Goal: Complete application form: Complete application form

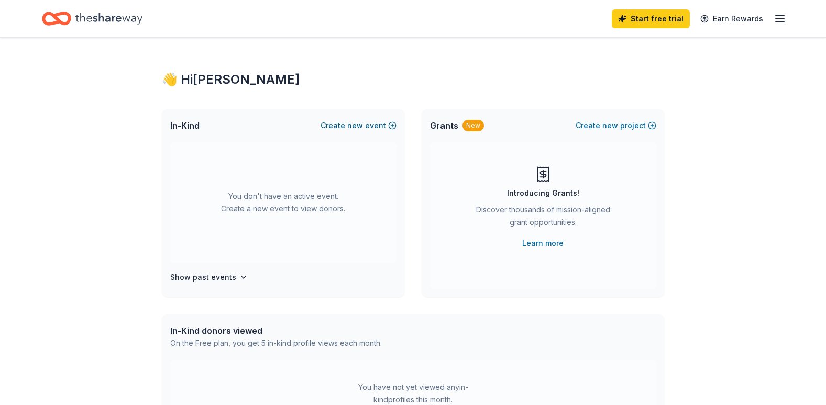
click at [358, 125] on span "new" at bounding box center [355, 125] width 16 height 13
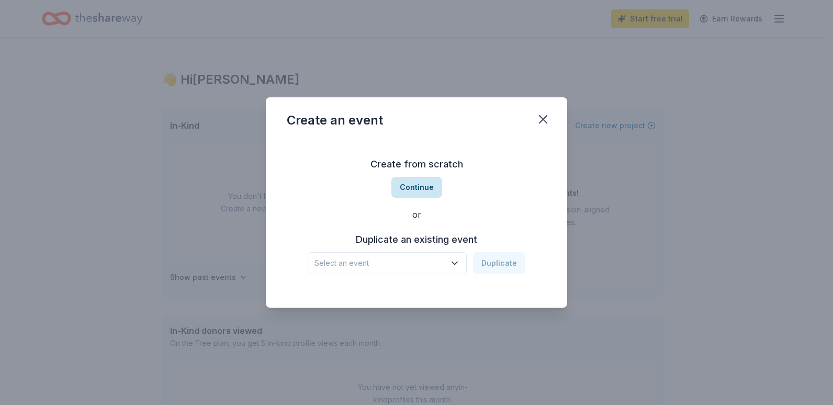
click at [421, 185] on button "Continue" at bounding box center [417, 187] width 51 height 21
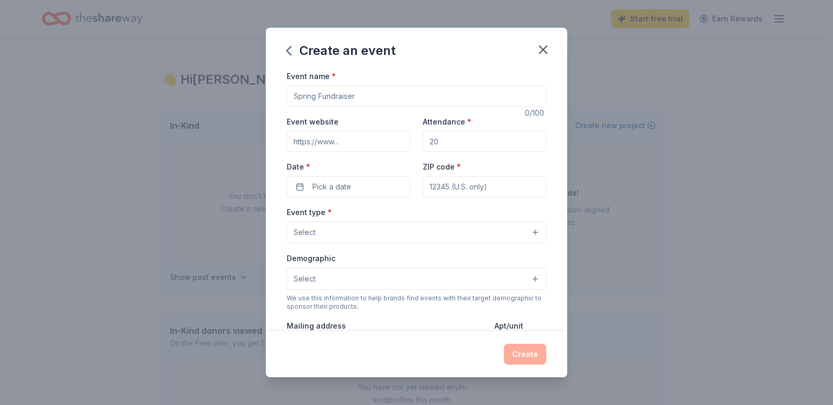
click at [384, 95] on input "Event name *" at bounding box center [417, 96] width 260 height 21
type input "[DATE] Drive"
click at [440, 140] on input "Attendance *" at bounding box center [485, 141] width 124 height 21
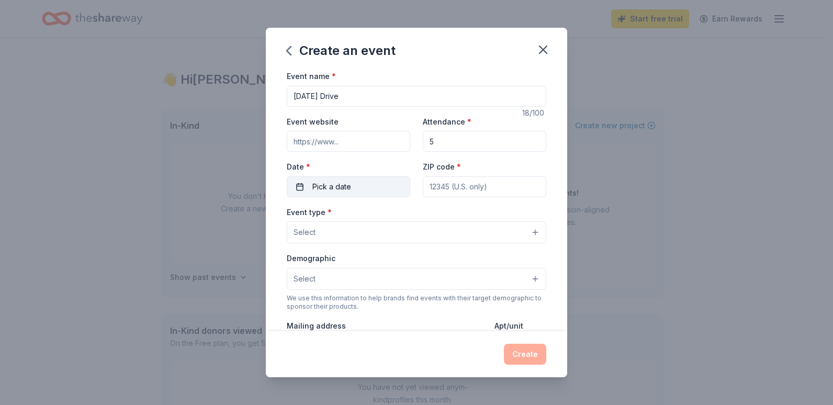
type input "5"
click at [368, 185] on button "Pick a date" at bounding box center [349, 186] width 124 height 21
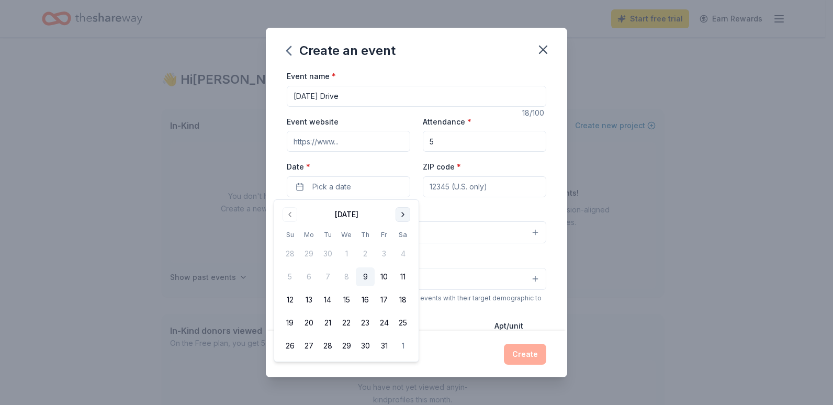
click at [399, 213] on button "Go to next month" at bounding box center [403, 214] width 15 height 15
click at [308, 325] on button "17" at bounding box center [308, 323] width 19 height 19
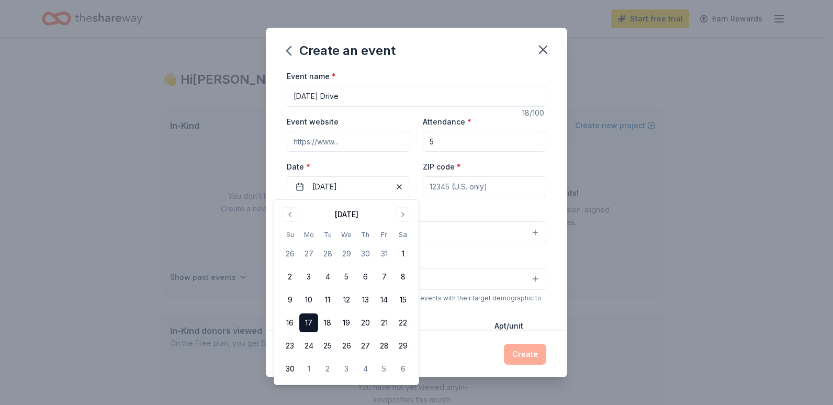
click at [480, 193] on input "ZIP code *" at bounding box center [485, 186] width 124 height 21
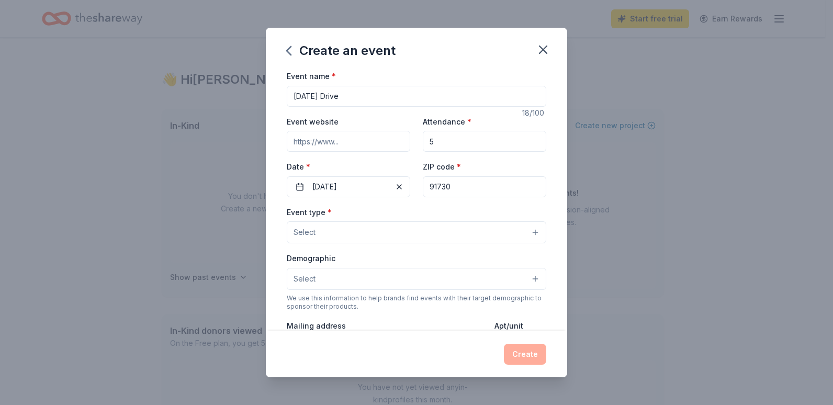
type input "91730"
click at [411, 224] on button "Select" at bounding box center [417, 232] width 260 height 22
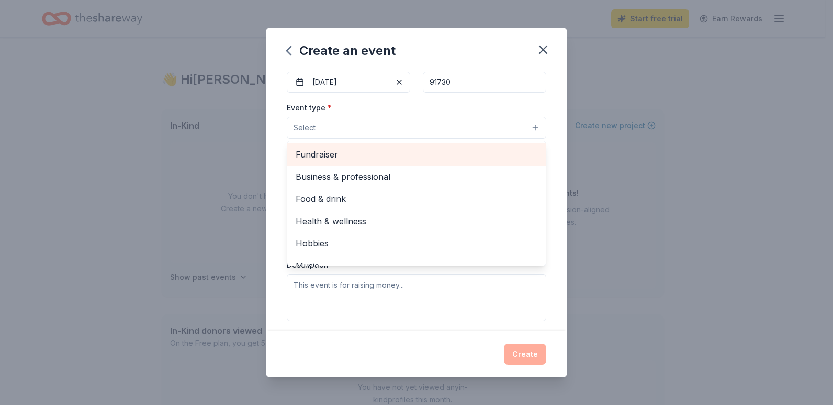
click at [373, 160] on span "Fundraiser" at bounding box center [417, 155] width 242 height 14
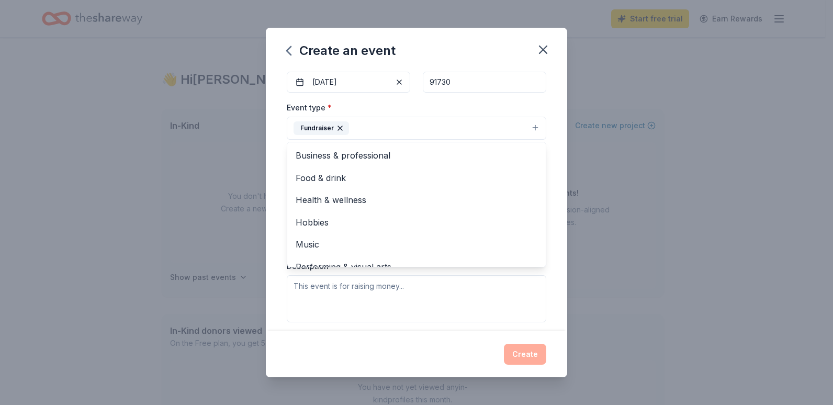
click at [647, 201] on div "Create an event Event name * Thanksgiving Drive 18 /100 Event website Attendanc…" at bounding box center [416, 202] width 833 height 405
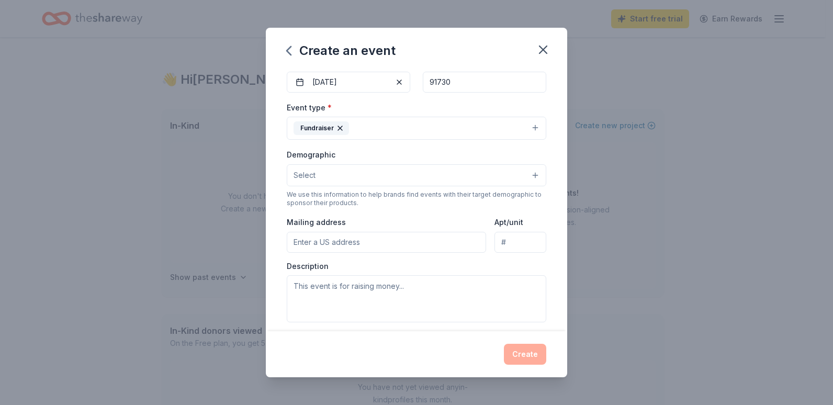
click at [359, 176] on button "Select" at bounding box center [417, 175] width 260 height 22
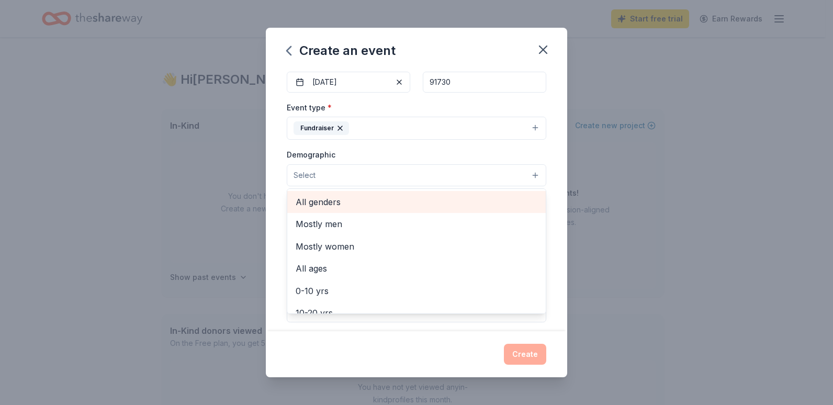
click at [365, 205] on span "All genders" at bounding box center [417, 202] width 242 height 14
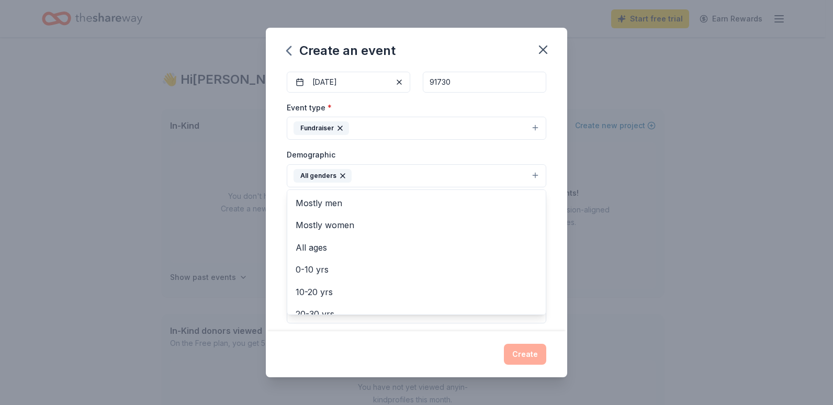
click at [624, 217] on div "Create an event Event name * Thanksgiving Drive 18 /100 Event website Attendanc…" at bounding box center [416, 202] width 833 height 405
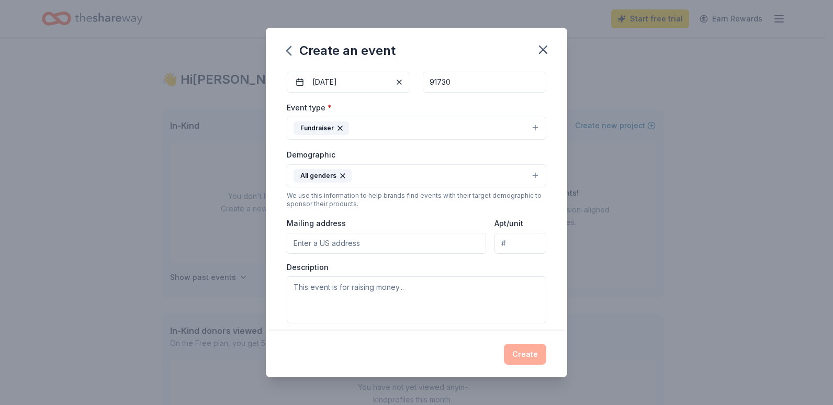
click at [358, 247] on input "Mailing address" at bounding box center [386, 243] width 199 height 21
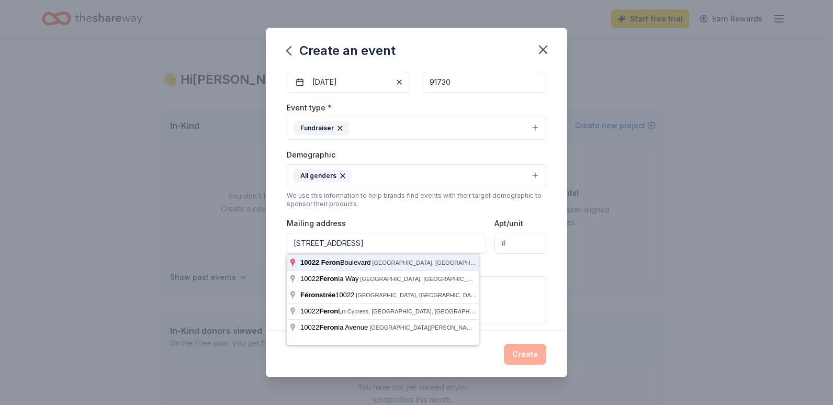
type input "[STREET_ADDRESS]"
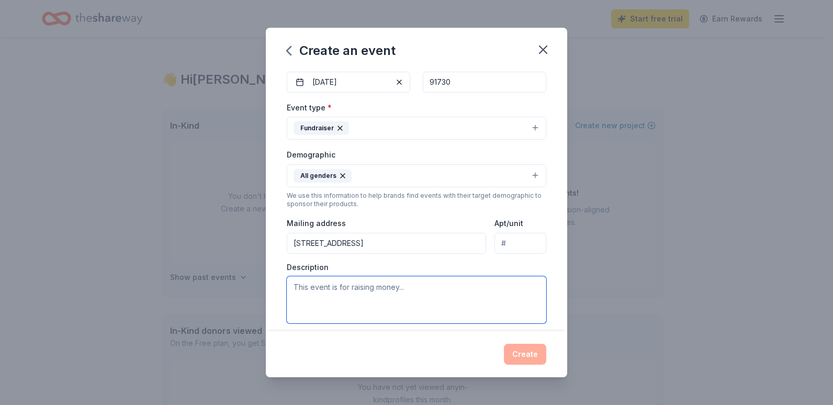
click at [339, 297] on textarea at bounding box center [417, 299] width 260 height 47
click at [338, 292] on textarea at bounding box center [417, 299] width 260 height 47
paste textarea "I am organizing a holiday food donation effort to help feed families in our com…"
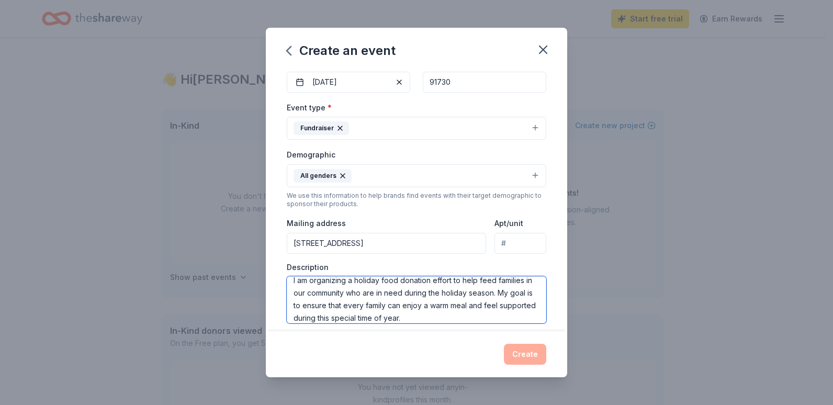
scroll to position [13, 0]
type textarea "I am organizing a holiday food donation effort to help feed families in our com…"
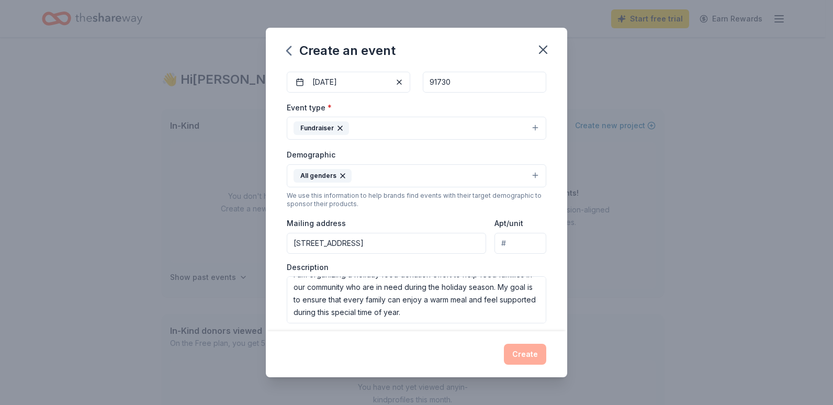
click at [515, 353] on div "Create" at bounding box center [417, 354] width 260 height 21
click at [475, 356] on div "Create" at bounding box center [417, 354] width 260 height 21
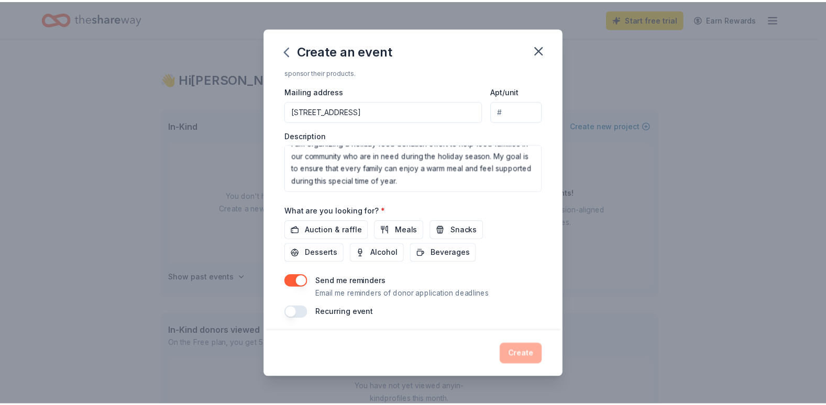
scroll to position [241, 0]
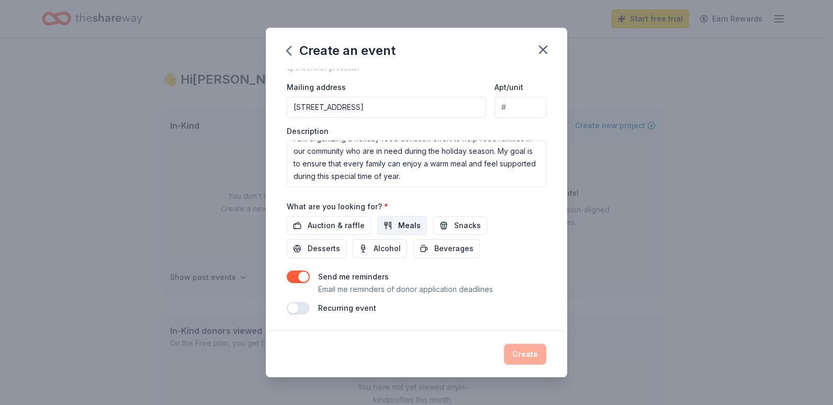
click at [399, 225] on span "Meals" at bounding box center [409, 225] width 23 height 13
click at [524, 351] on button "Create" at bounding box center [525, 354] width 42 height 21
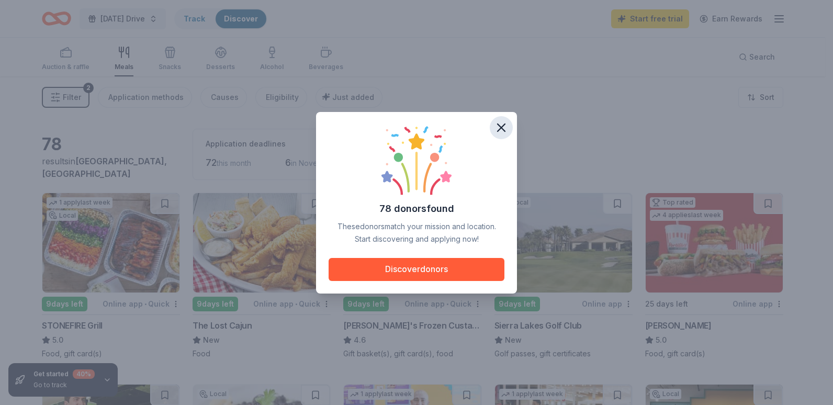
click at [497, 127] on icon "button" at bounding box center [501, 127] width 15 height 15
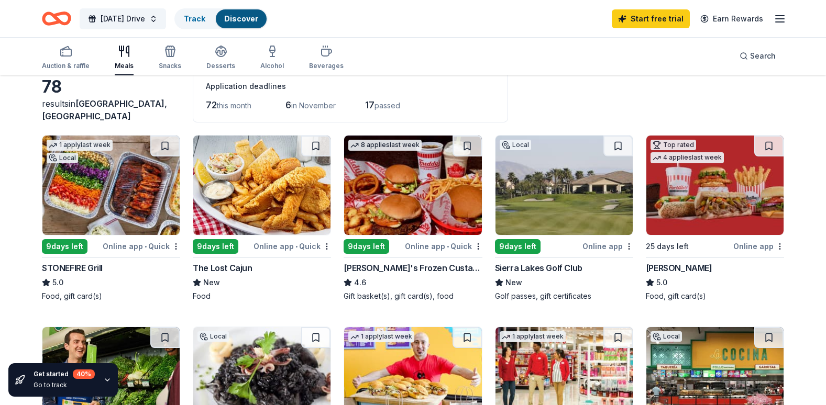
scroll to position [52, 0]
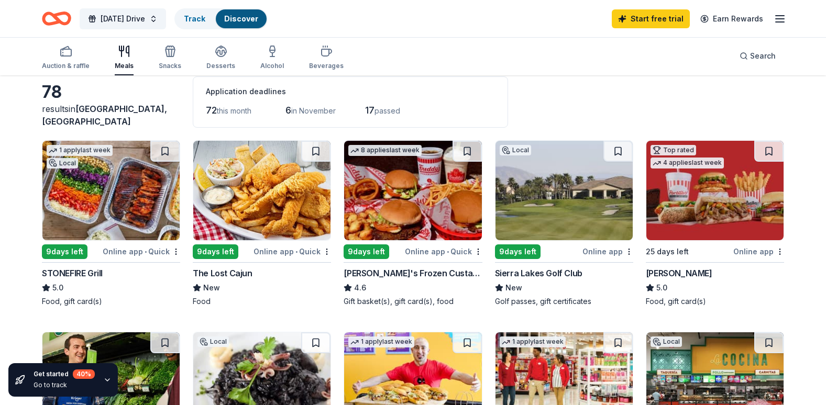
click at [119, 201] on img at bounding box center [110, 190] width 137 height 99
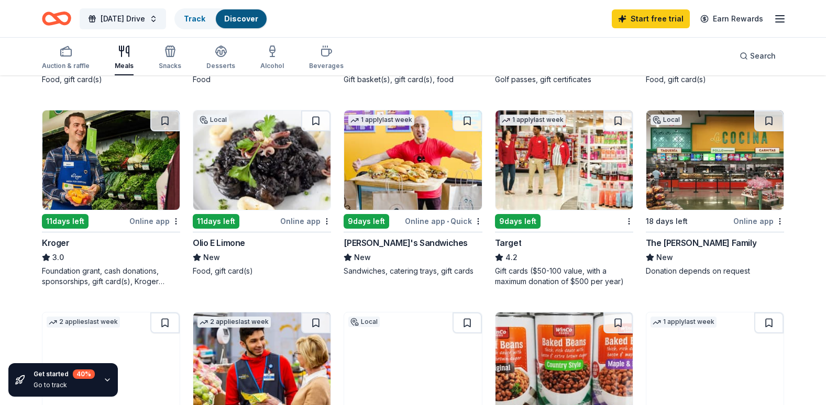
scroll to position [314, 0]
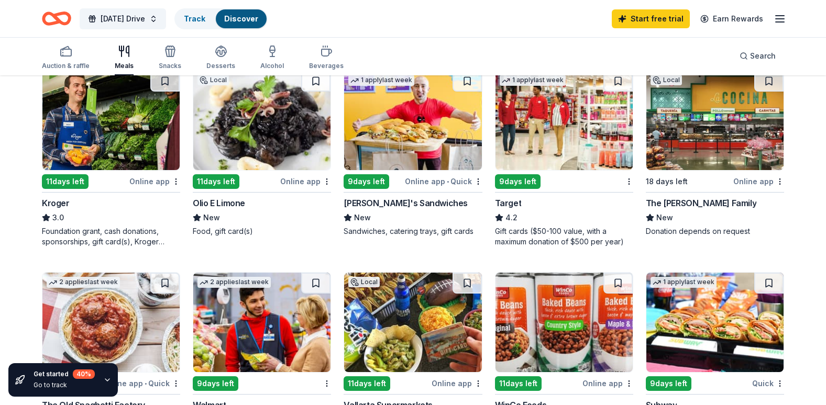
click at [86, 138] on img at bounding box center [110, 120] width 137 height 99
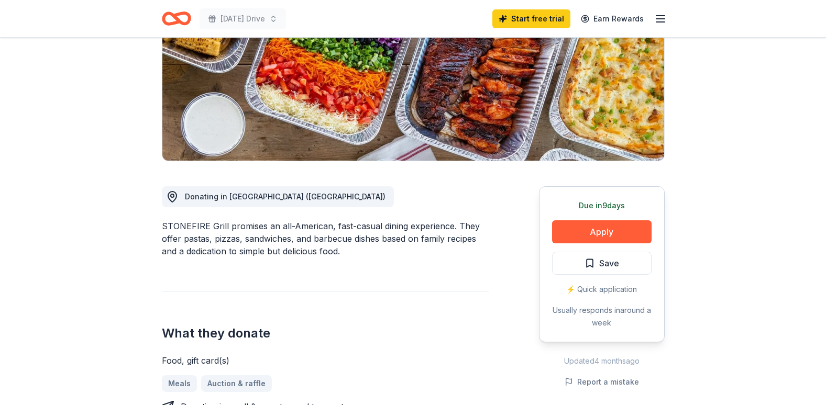
scroll to position [209, 0]
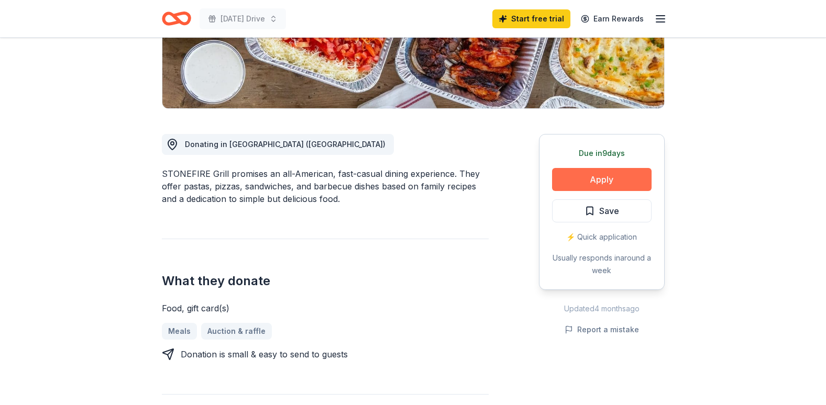
click at [611, 179] on button "Apply" at bounding box center [601, 179] width 99 height 23
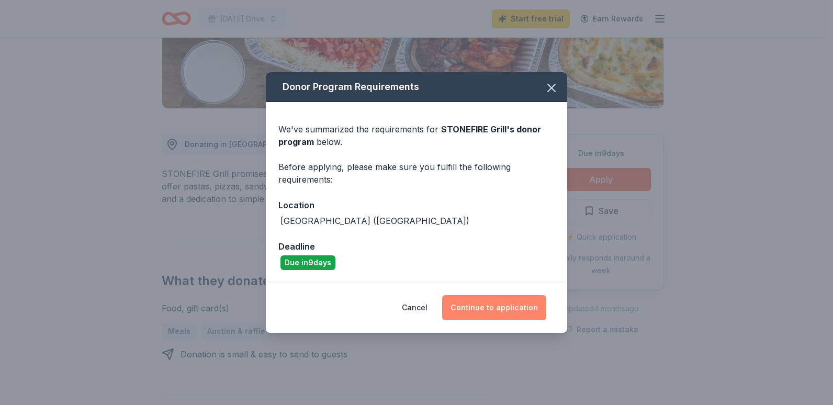
click at [481, 305] on button "Continue to application" at bounding box center [494, 307] width 104 height 25
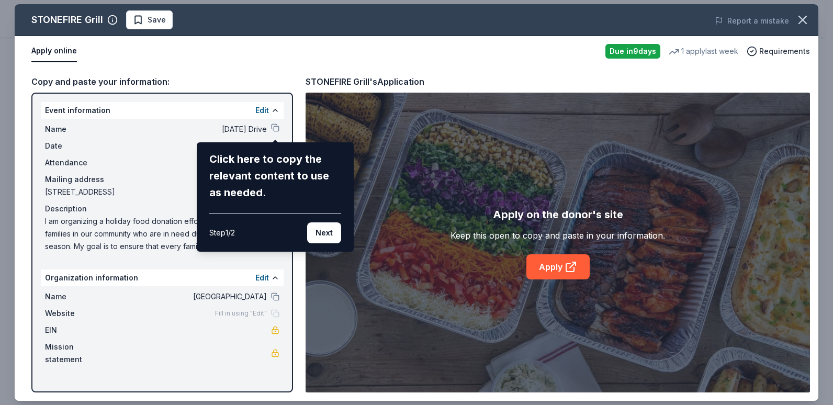
click at [274, 127] on div "STONEFIRE Grill Save Report a mistake Apply online Due [DATE] 1 apply last week…" at bounding box center [417, 202] width 804 height 397
click at [313, 229] on button "Next" at bounding box center [324, 232] width 34 height 21
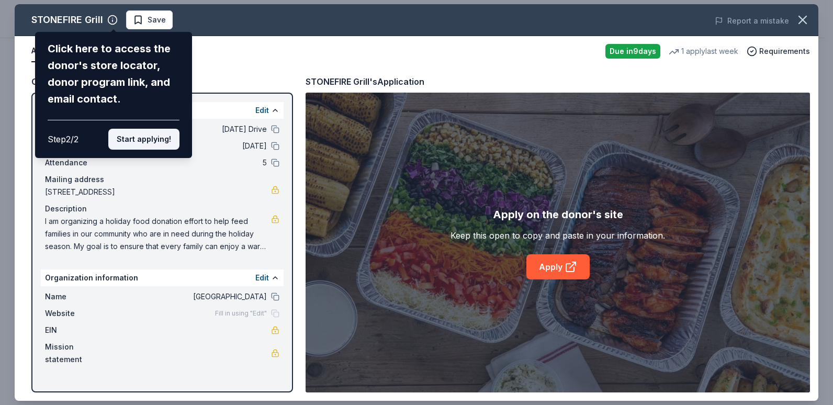
click at [134, 146] on button "Start applying!" at bounding box center [143, 139] width 71 height 21
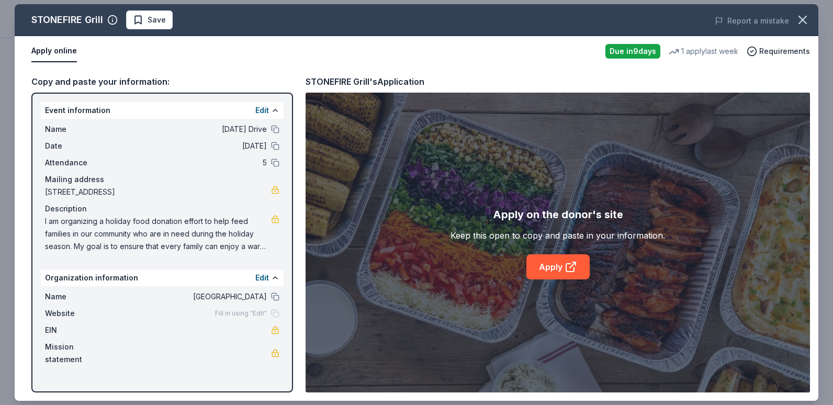
click at [149, 112] on div "STONEFIRE Grill Save Report a mistake Apply online Due [DATE] 1 apply last week…" at bounding box center [417, 202] width 804 height 397
click at [260, 112] on button "Edit" at bounding box center [262, 110] width 14 height 13
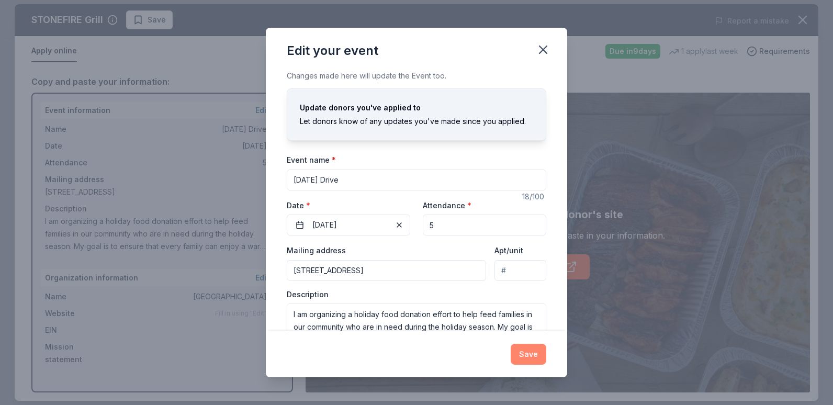
click at [517, 348] on button "Save" at bounding box center [529, 354] width 36 height 21
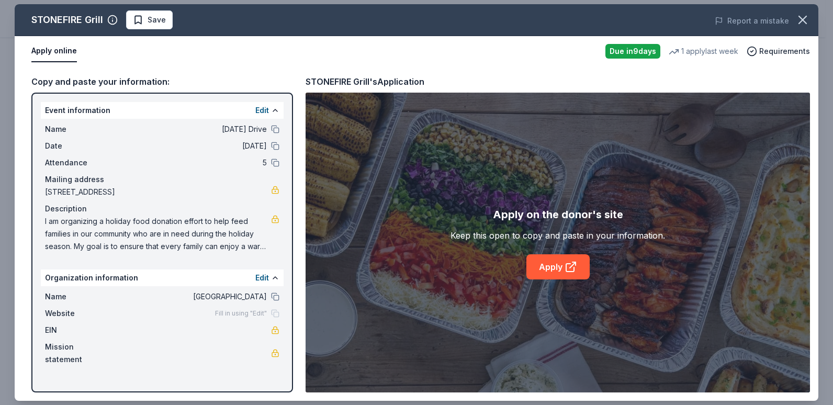
click at [228, 311] on span "Fill in using "Edit"" at bounding box center [241, 313] width 52 height 8
click at [274, 311] on div "Fill in using "Edit"" at bounding box center [247, 313] width 64 height 8
click at [234, 313] on span "Fill in using "Edit"" at bounding box center [241, 313] width 52 height 8
click at [275, 130] on button at bounding box center [275, 129] width 8 height 8
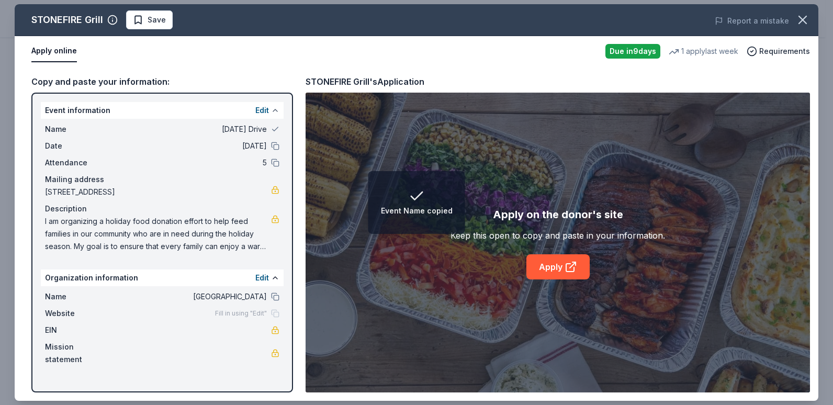
click at [273, 114] on button at bounding box center [275, 110] width 8 height 8
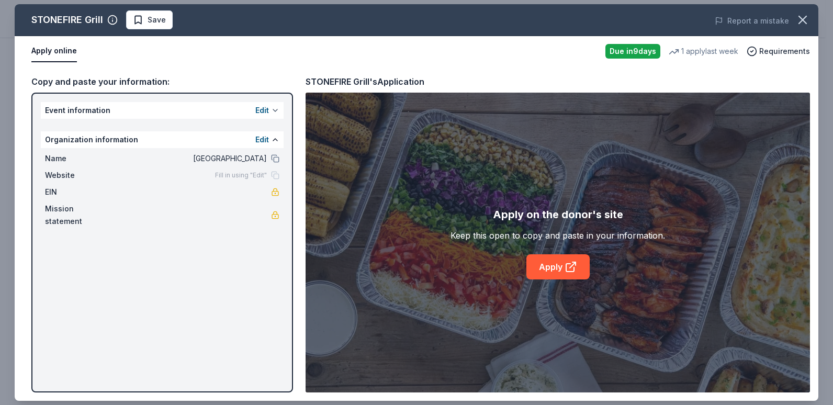
click at [273, 114] on button at bounding box center [275, 110] width 8 height 8
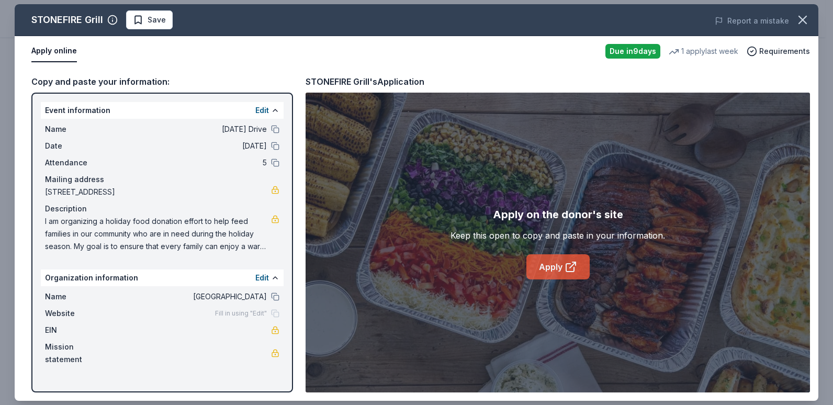
click at [548, 261] on link "Apply" at bounding box center [558, 266] width 63 height 25
click at [806, 18] on icon "button" at bounding box center [803, 20] width 15 height 15
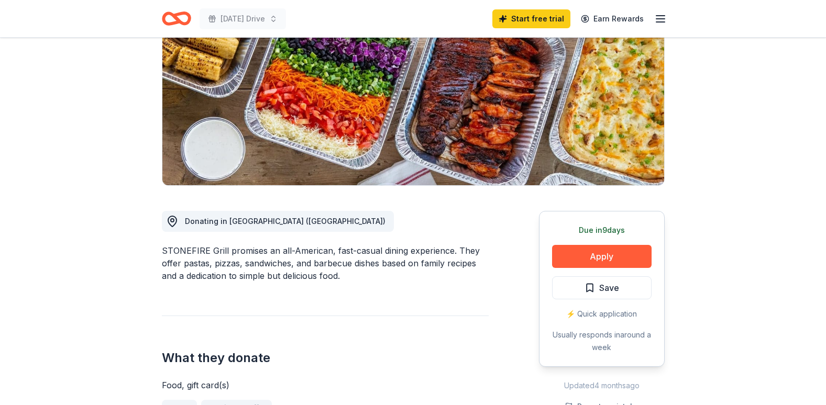
scroll to position [0, 0]
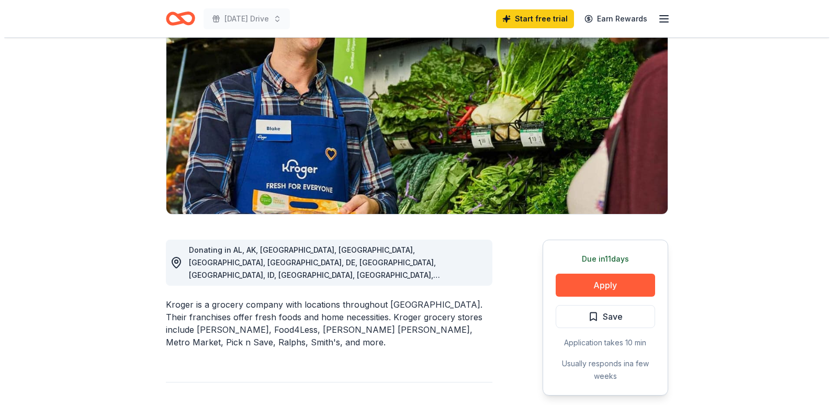
scroll to position [105, 0]
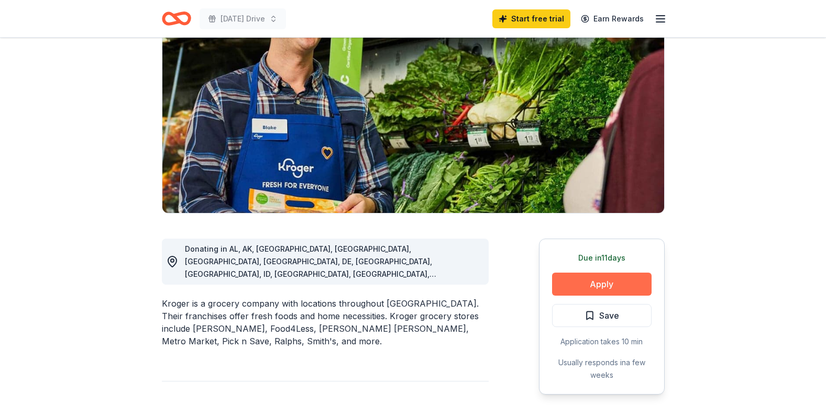
click at [625, 284] on button "Apply" at bounding box center [601, 284] width 99 height 23
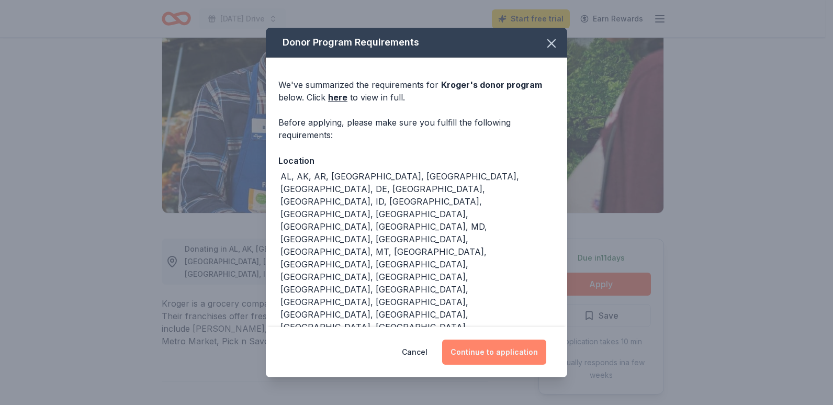
click at [511, 351] on button "Continue to application" at bounding box center [494, 352] width 104 height 25
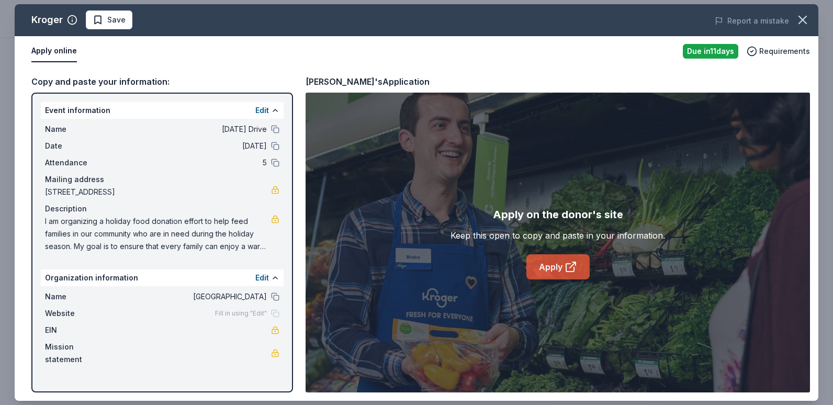
click at [544, 267] on link "Apply" at bounding box center [558, 266] width 63 height 25
click at [546, 265] on link "Apply" at bounding box center [558, 266] width 63 height 25
